Goal: Find specific page/section: Find specific page/section

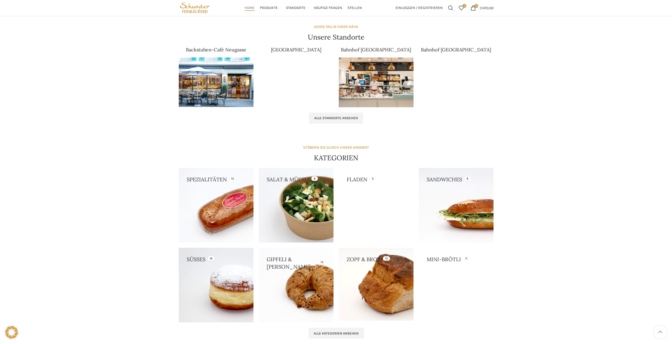
scroll to position [264, 0]
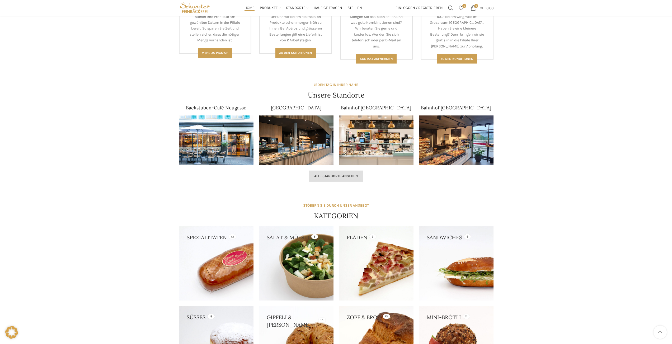
click at [341, 179] on link "Alle Standorte ansehen" at bounding box center [336, 176] width 54 height 11
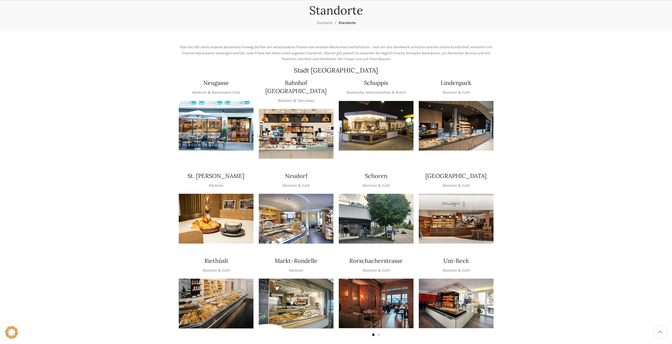
scroll to position [79, 0]
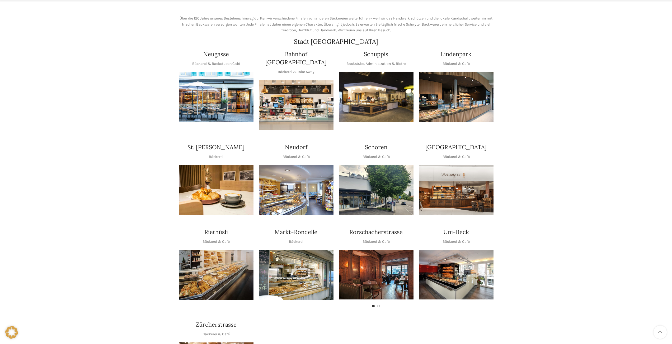
click at [355, 100] on img "1 / 1" at bounding box center [376, 97] width 75 height 50
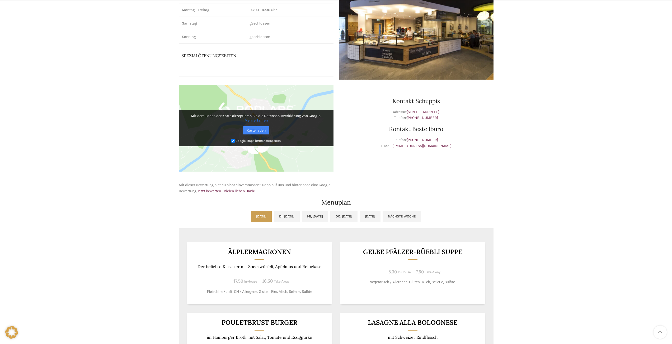
scroll to position [132, 0]
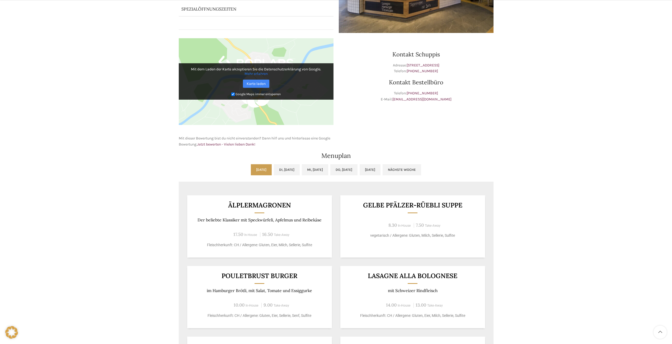
click at [263, 170] on ul "Mo, 15.09.2025 Di, 16.09.2025 Mi, 17.09.2025 Do, 18.09.2025 Fr, 19.09.2025 Näch…" at bounding box center [336, 172] width 315 height 17
click at [279, 173] on link "Di, 16.09.2025" at bounding box center [287, 169] width 26 height 11
